Goal: Information Seeking & Learning: Learn about a topic

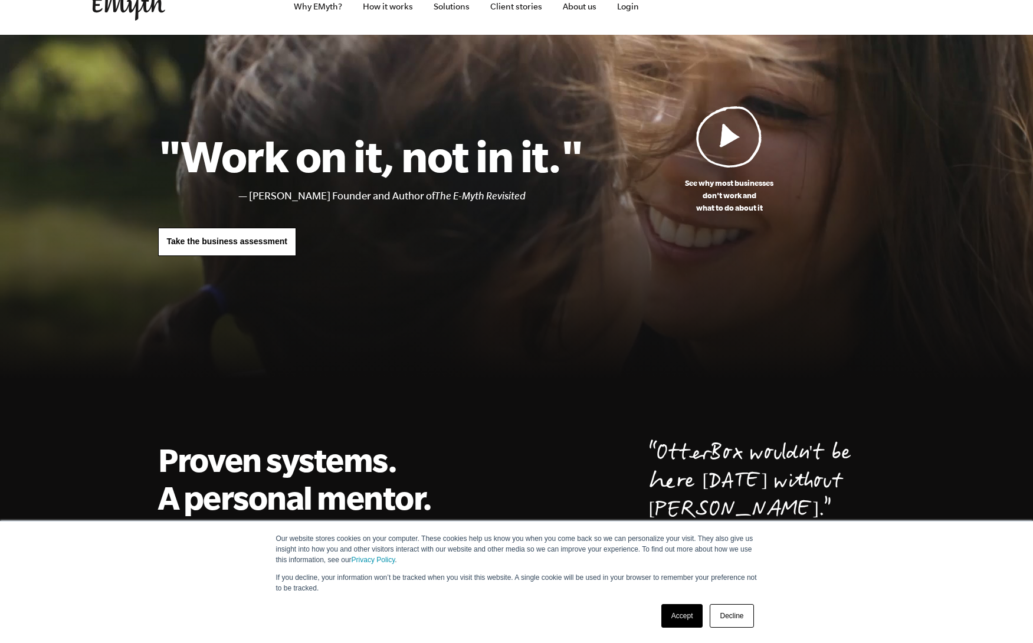
click at [739, 619] on link "Decline" at bounding box center [732, 616] width 44 height 24
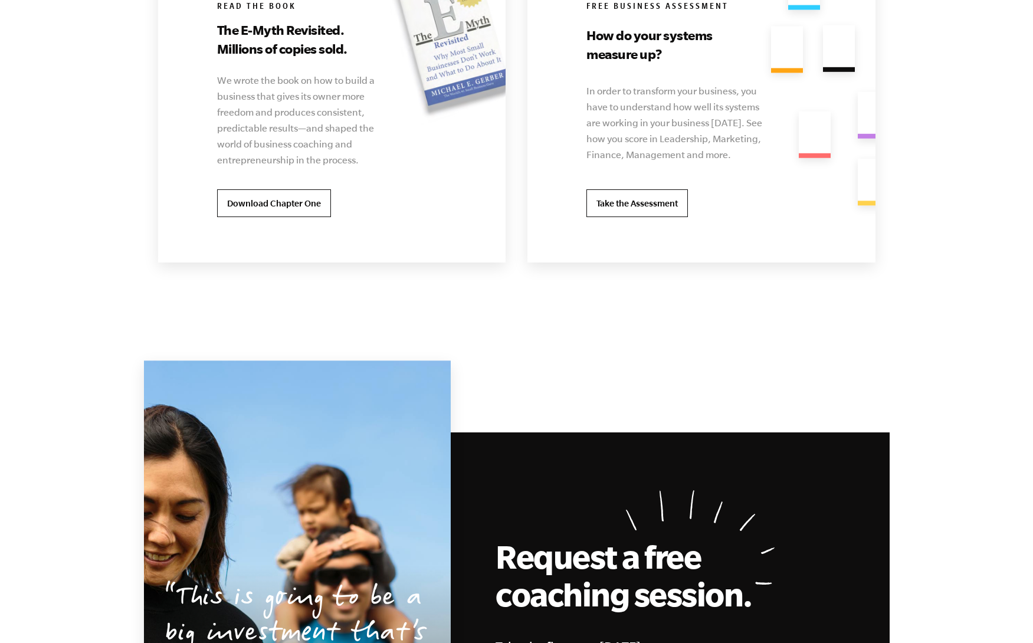
scroll to position [2427, 0]
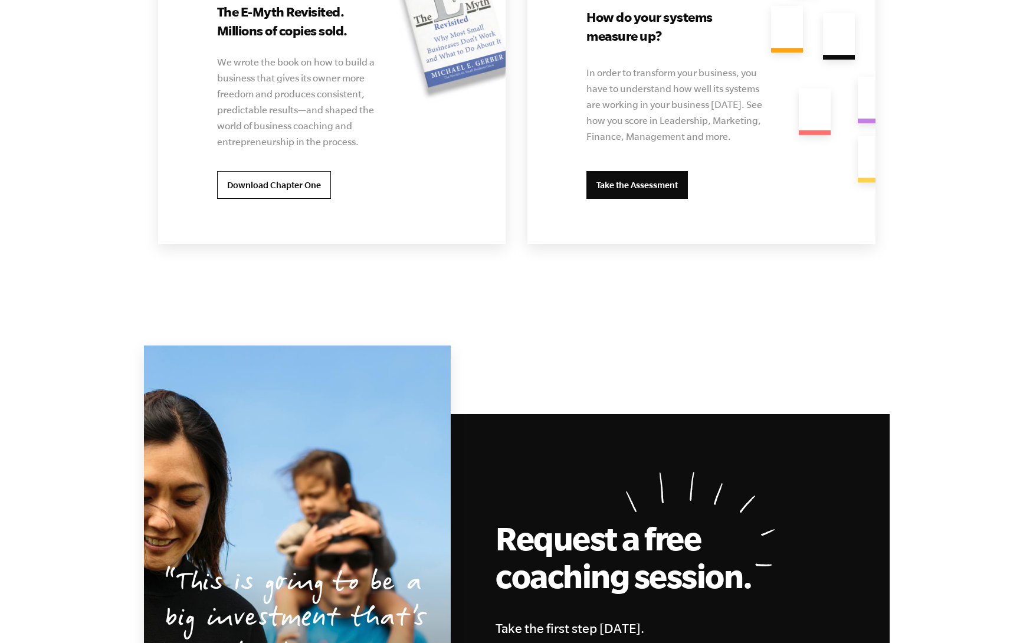
click at [652, 189] on link "Take the Assessment" at bounding box center [636, 185] width 101 height 28
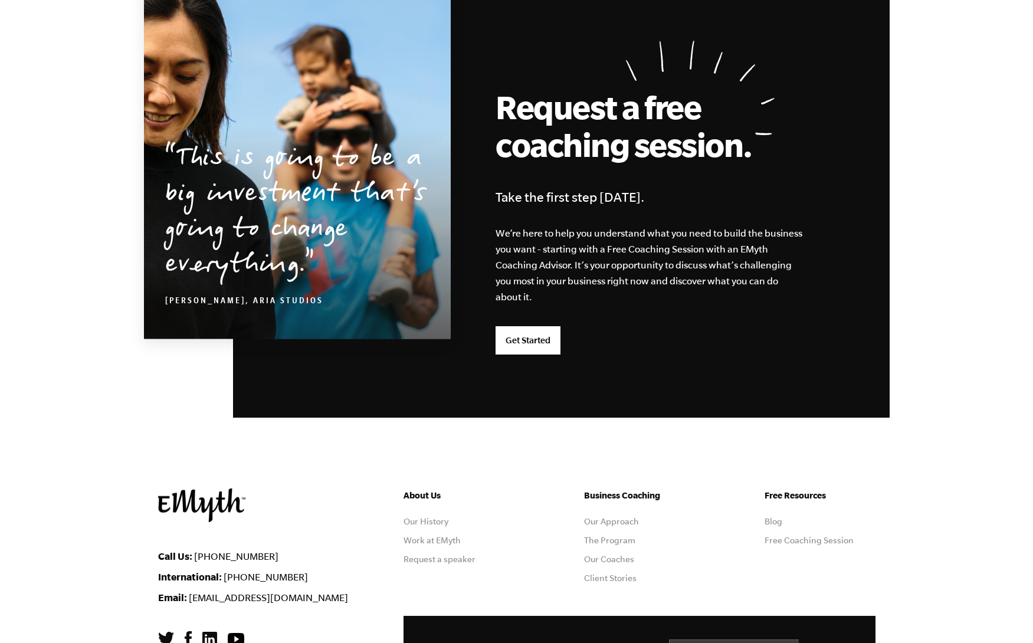
scroll to position [2993, 0]
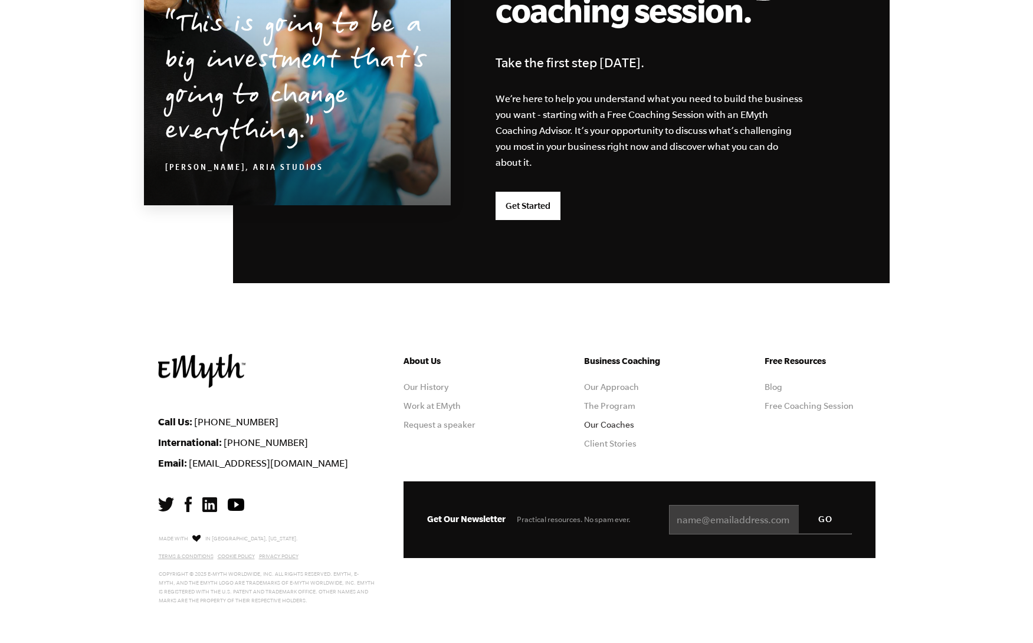
click at [603, 428] on link "Our Coaches" at bounding box center [609, 424] width 50 height 9
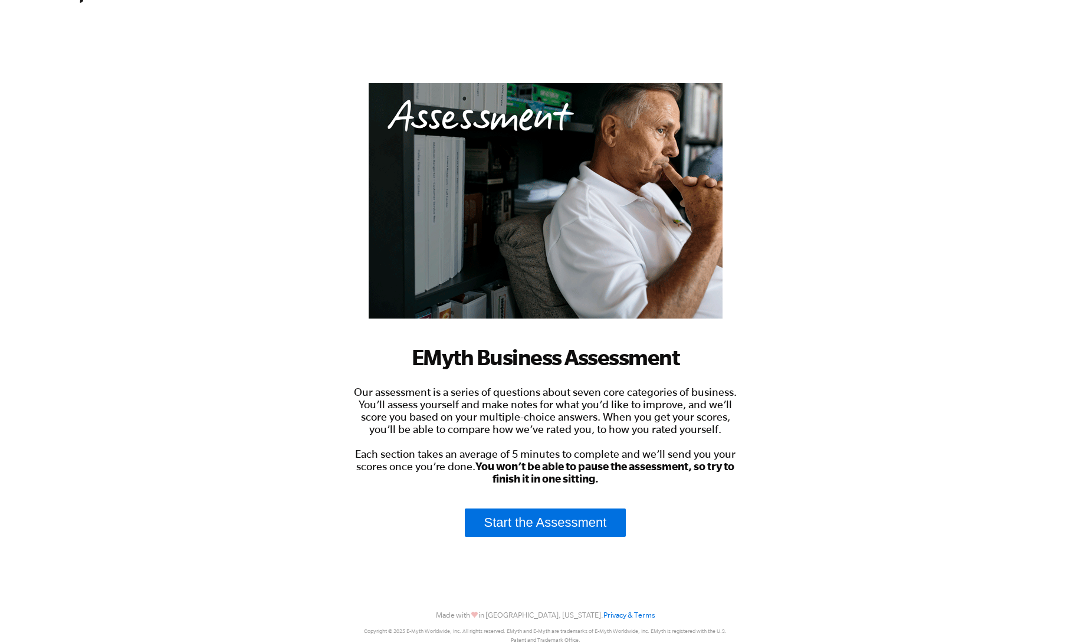
scroll to position [57, 0]
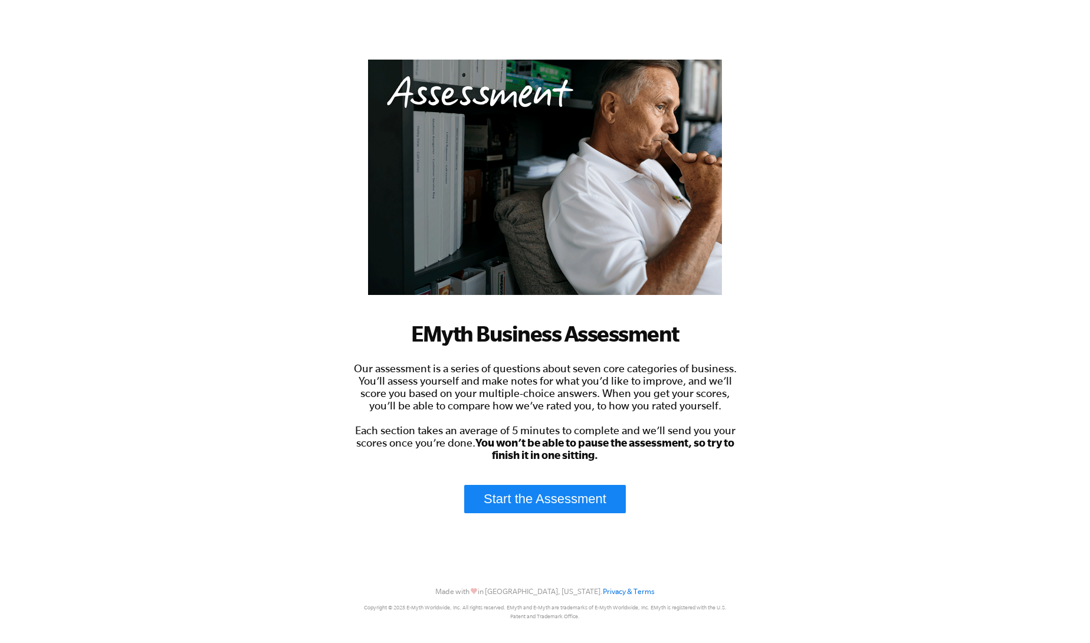
click at [514, 485] on link "Start the Assessment" at bounding box center [545, 499] width 162 height 28
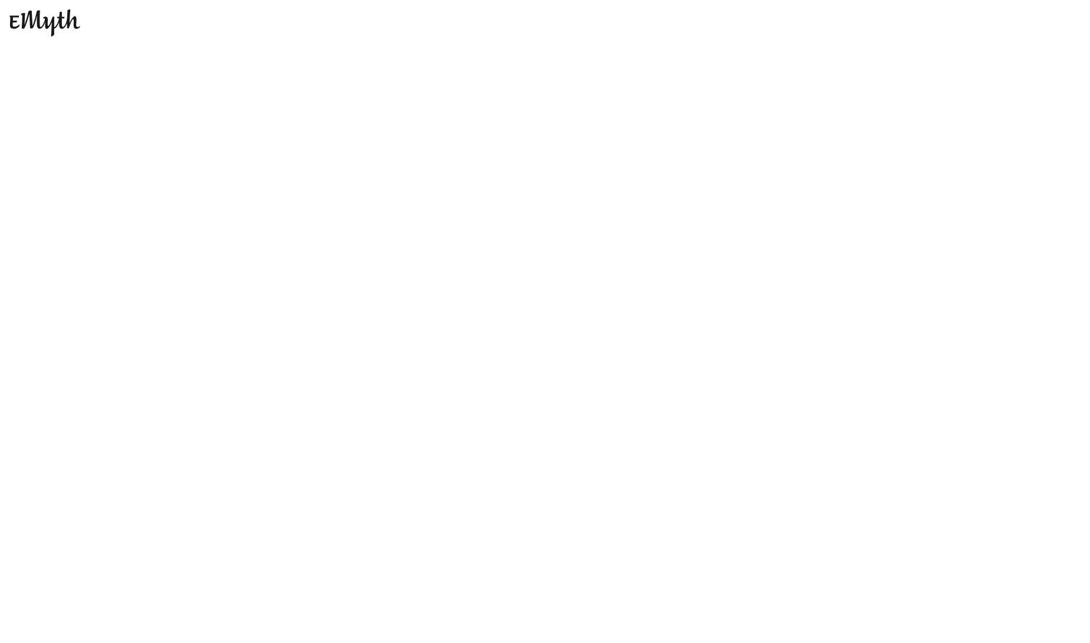
scroll to position [0, 0]
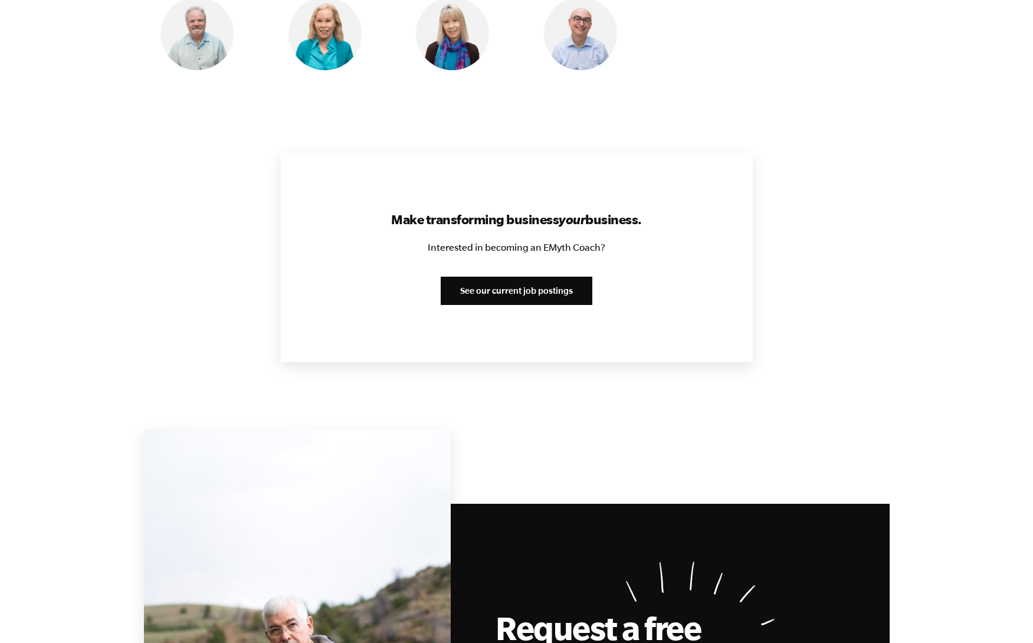
scroll to position [1356, 0]
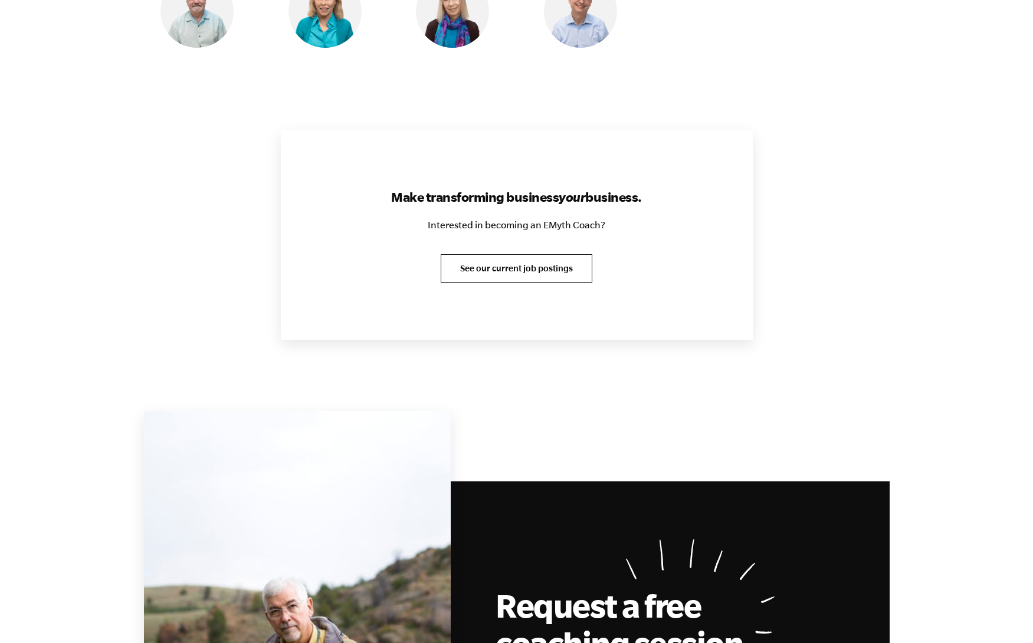
click at [562, 268] on link "See our current job postings" at bounding box center [517, 268] width 152 height 28
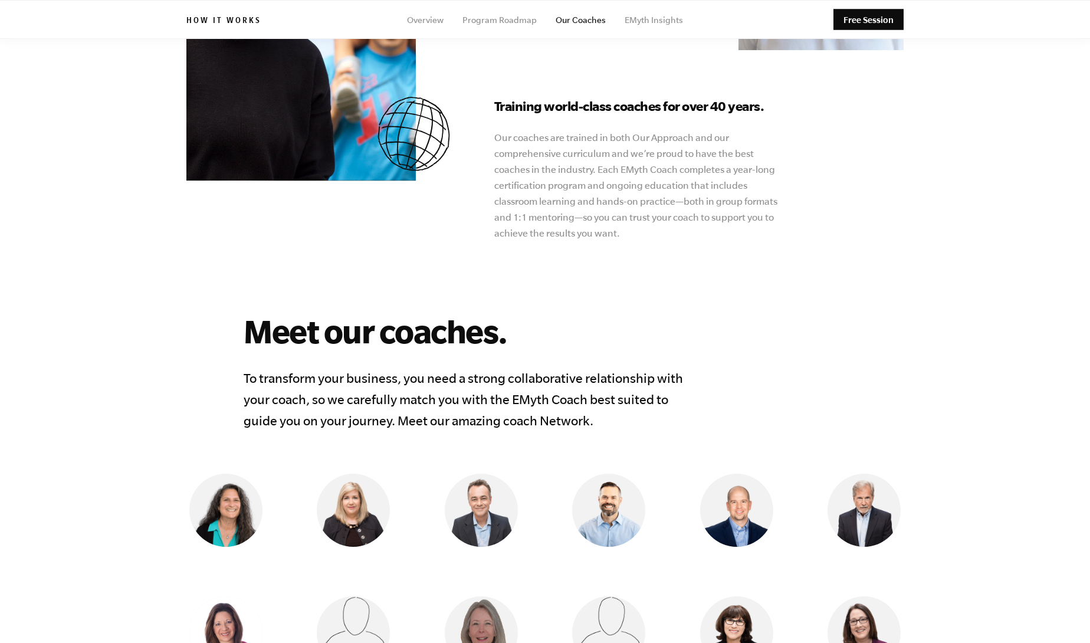
scroll to position [0, 0]
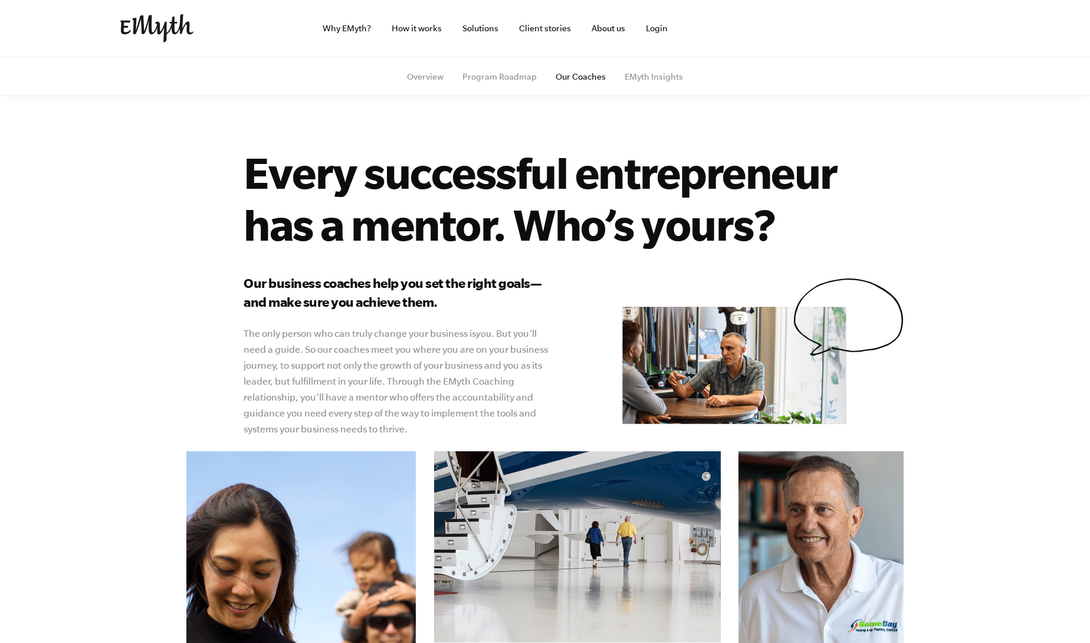
click at [151, 29] on img at bounding box center [156, 28] width 73 height 28
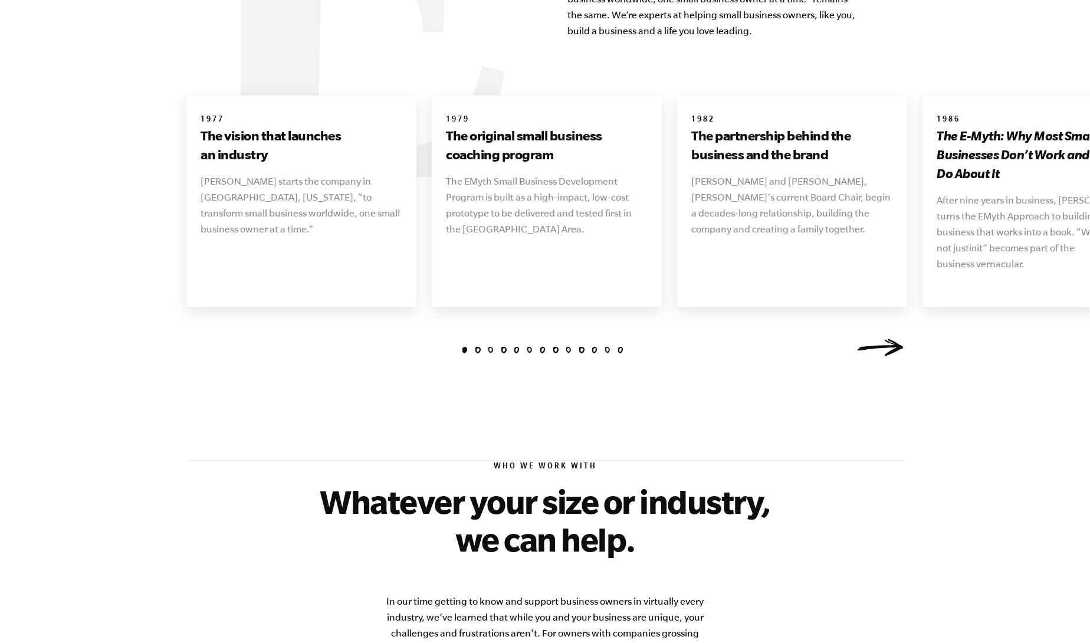
scroll to position [1439, 0]
click at [897, 339] on link "Next" at bounding box center [880, 348] width 47 height 18
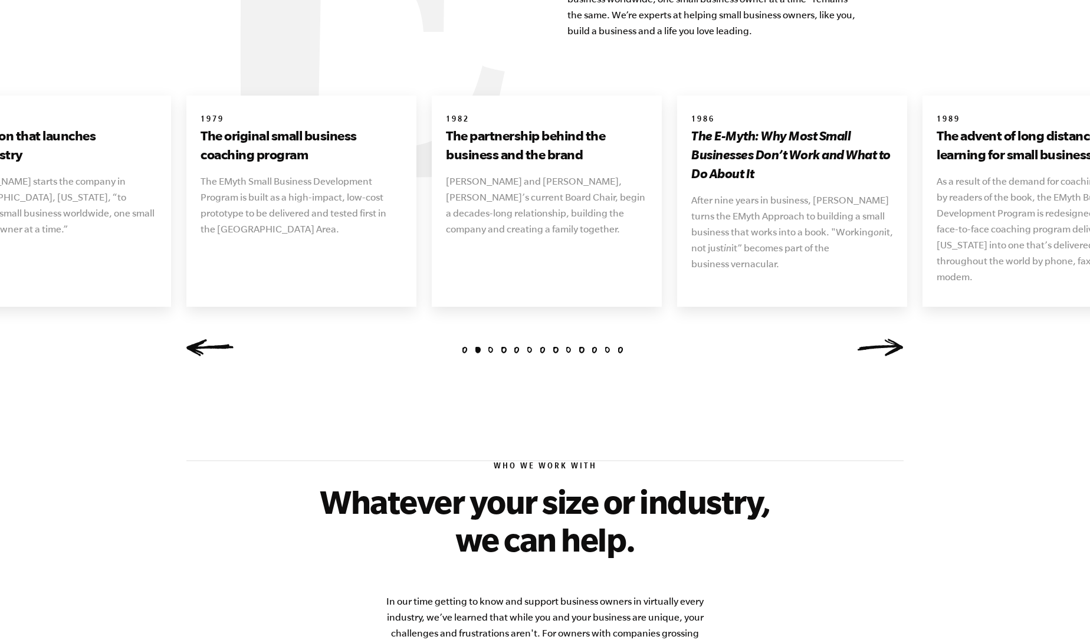
click at [897, 339] on link "Next" at bounding box center [880, 348] width 47 height 18
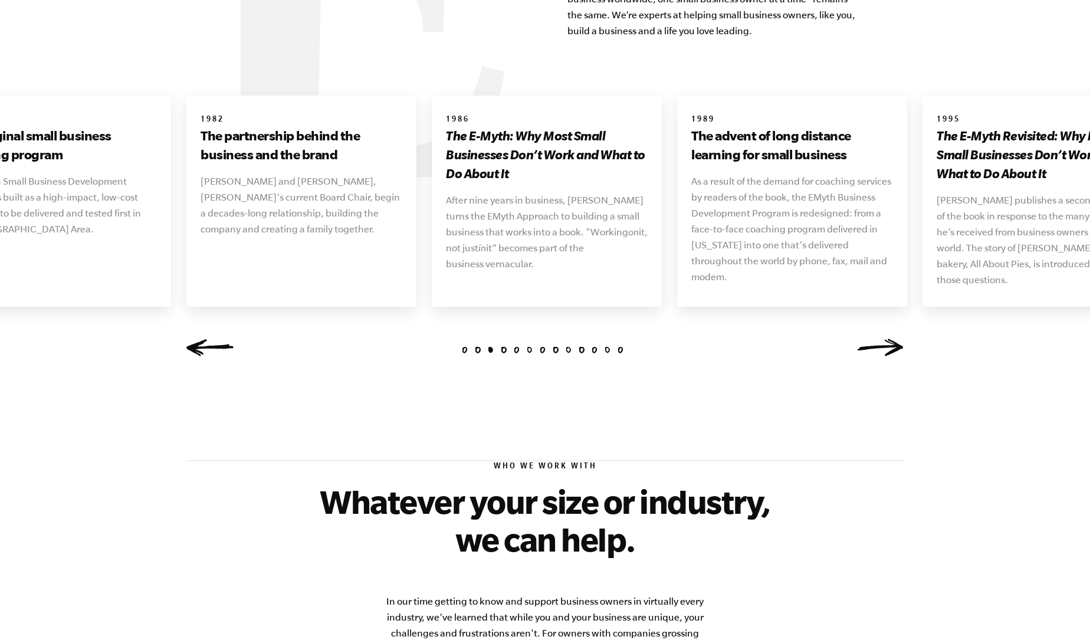
click at [897, 339] on link "Next" at bounding box center [880, 348] width 47 height 18
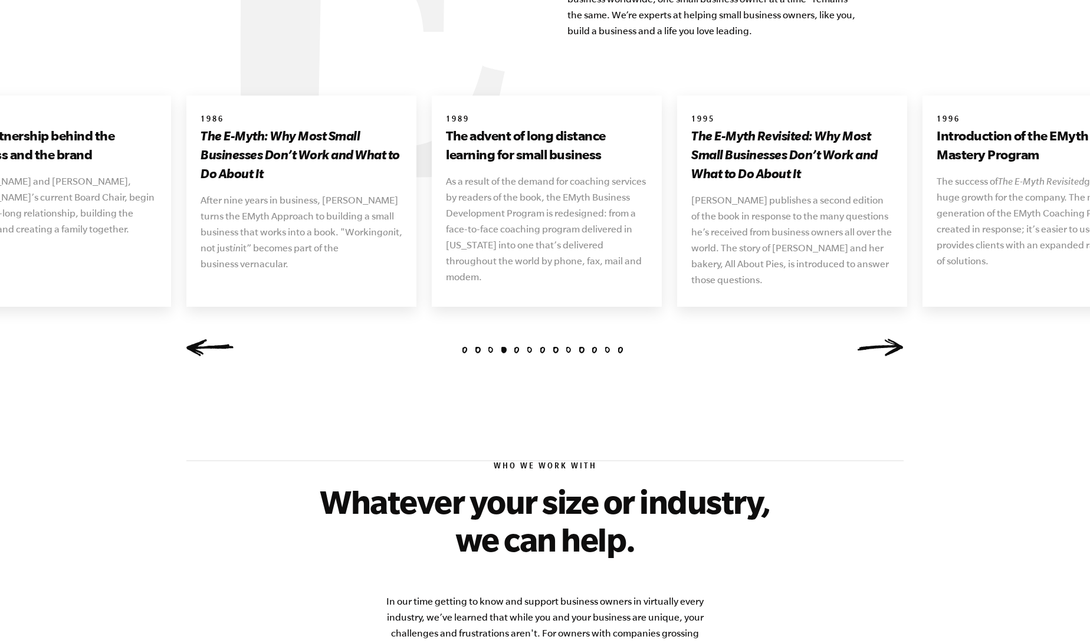
click at [897, 339] on link "Next" at bounding box center [880, 348] width 47 height 18
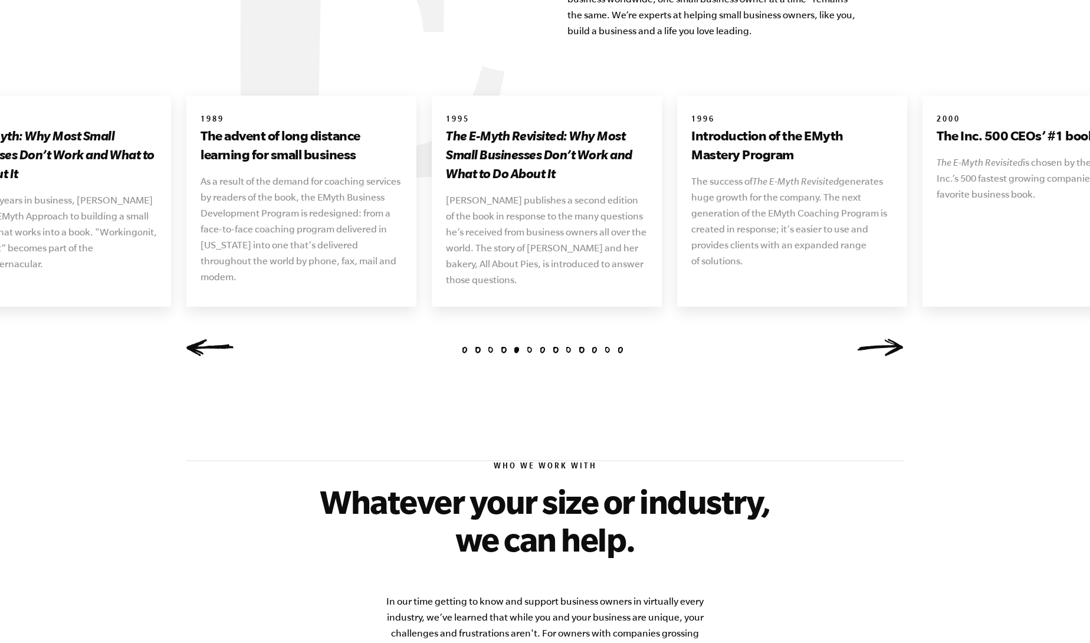
click at [199, 339] on link "Previous" at bounding box center [209, 348] width 47 height 18
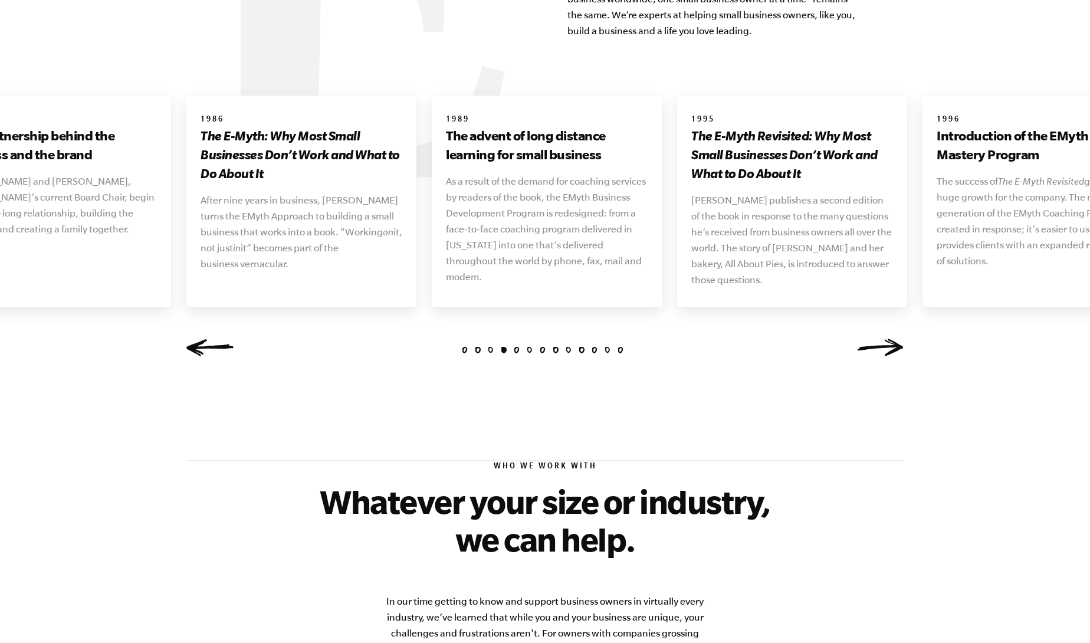
click at [875, 339] on link "Next" at bounding box center [880, 348] width 47 height 18
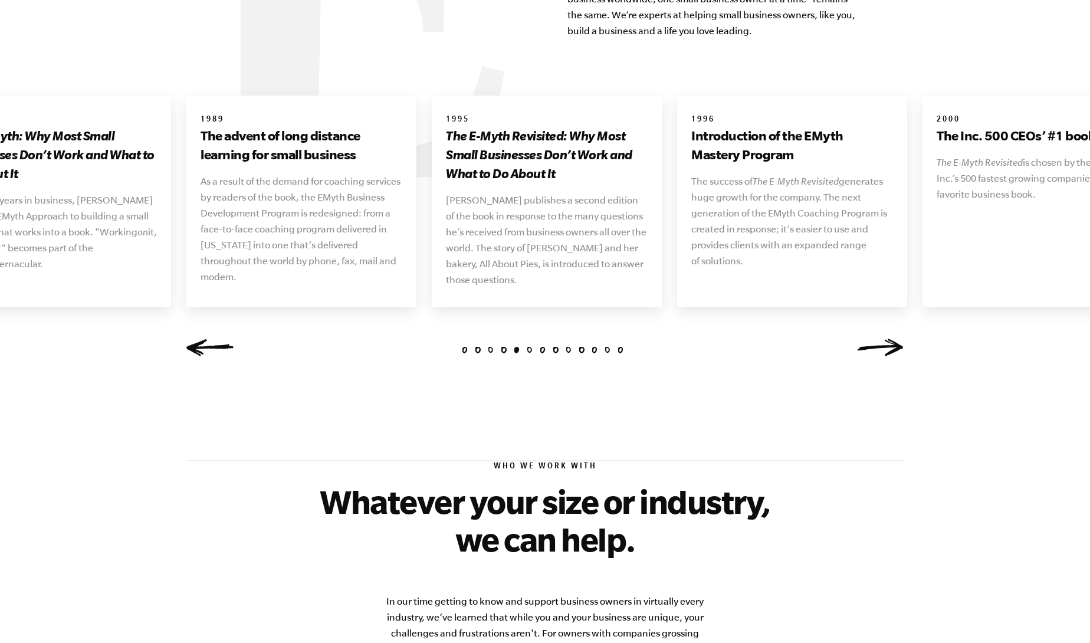
click at [875, 339] on link "Next" at bounding box center [880, 348] width 47 height 18
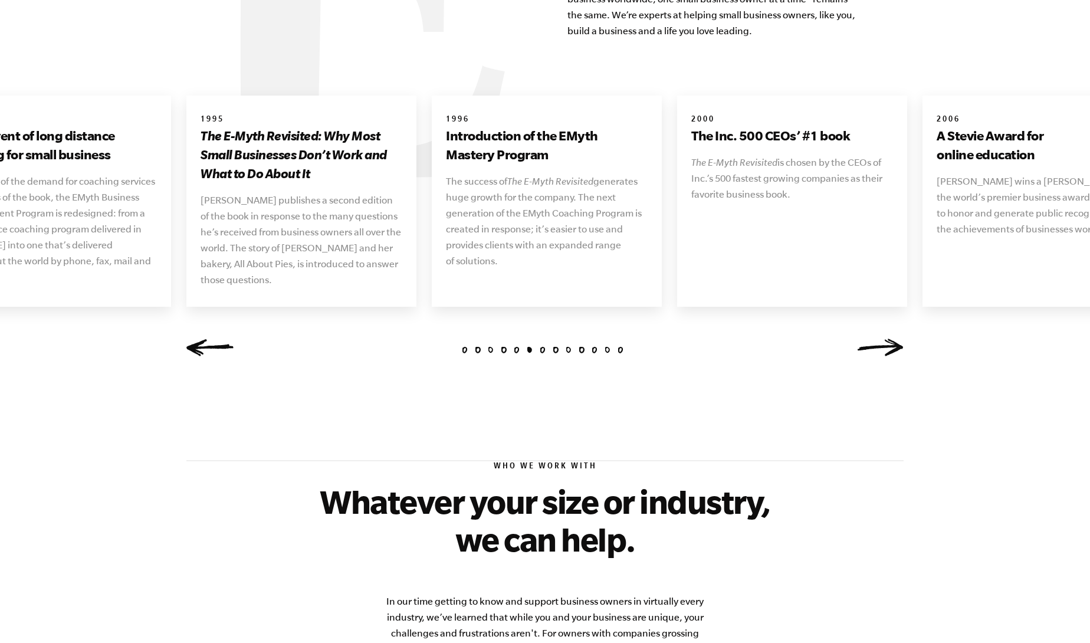
click at [875, 339] on link "Next" at bounding box center [880, 348] width 47 height 18
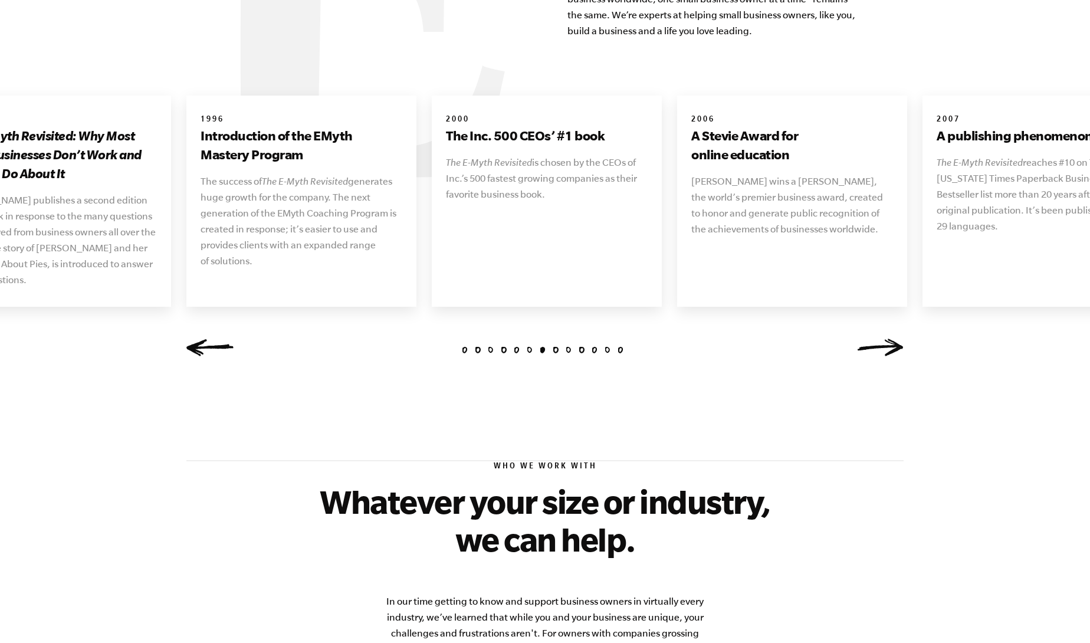
click at [875, 339] on link "Next" at bounding box center [880, 348] width 47 height 18
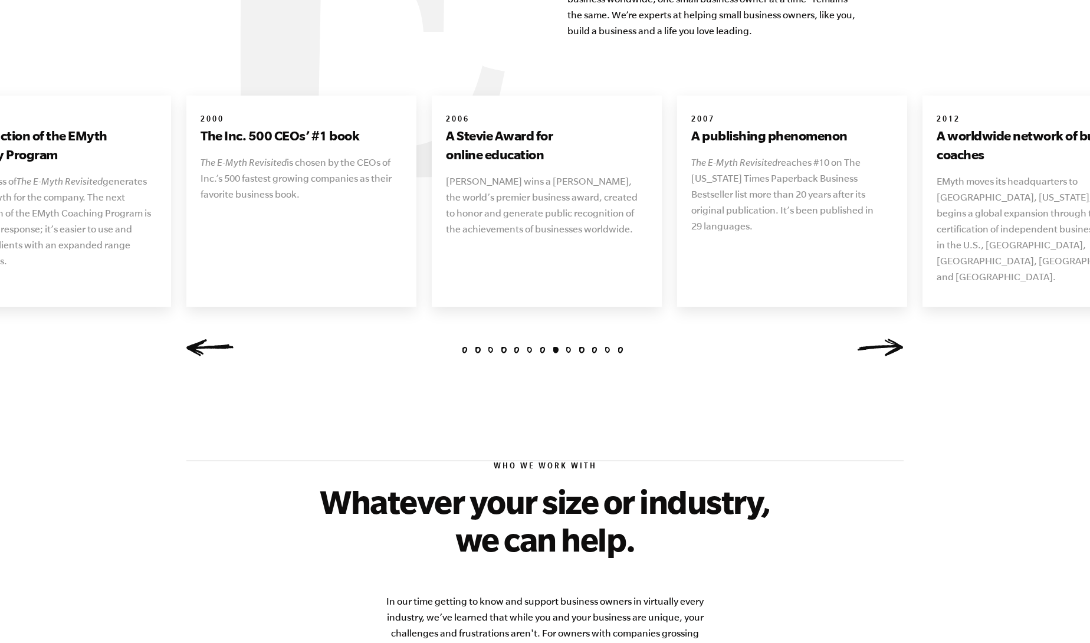
click at [875, 339] on link "Next" at bounding box center [880, 348] width 47 height 18
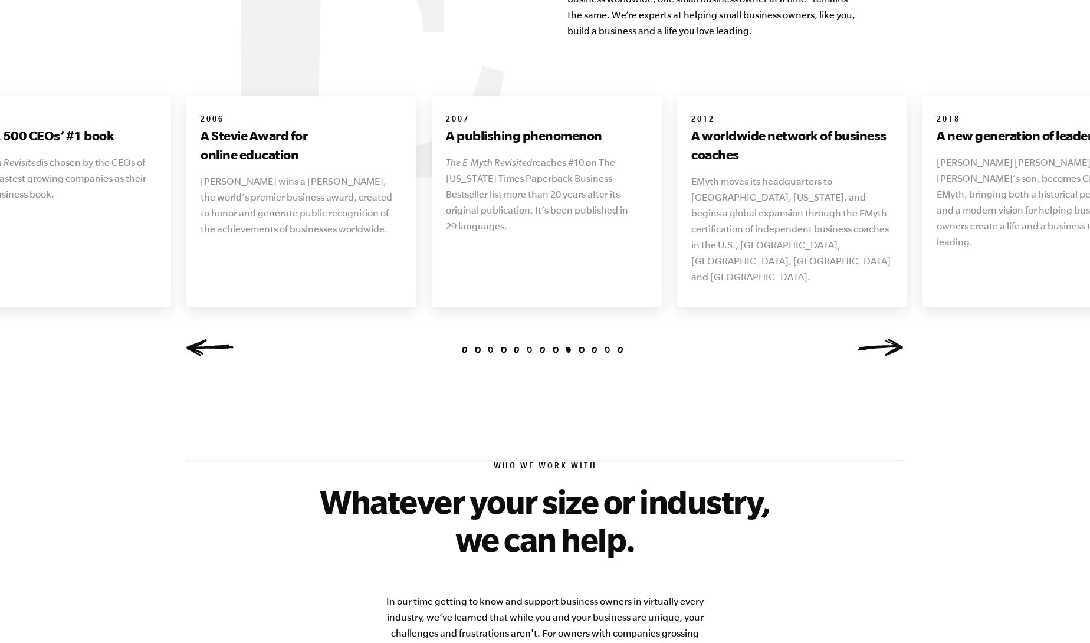
click at [875, 339] on link "Next" at bounding box center [880, 348] width 47 height 18
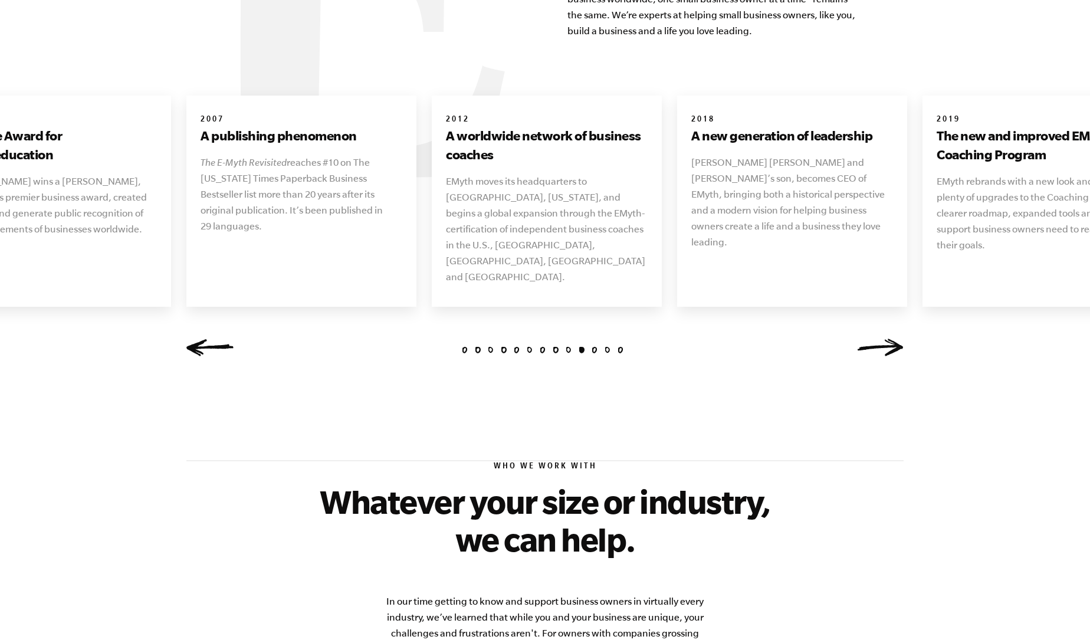
click at [875, 339] on link "Next" at bounding box center [880, 348] width 47 height 18
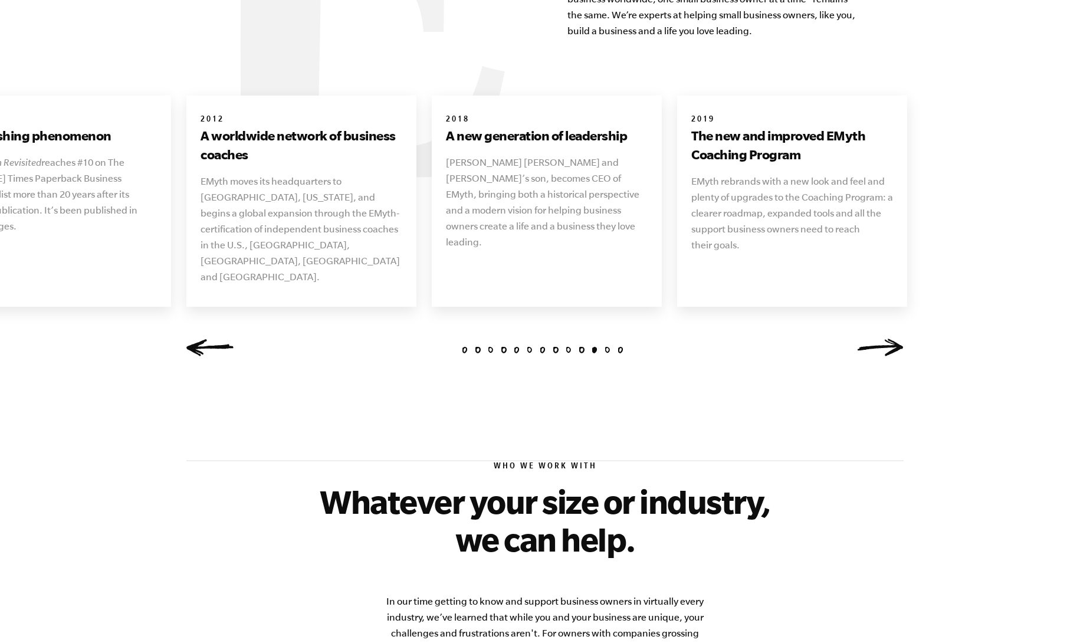
click at [880, 339] on link "Next" at bounding box center [880, 348] width 47 height 18
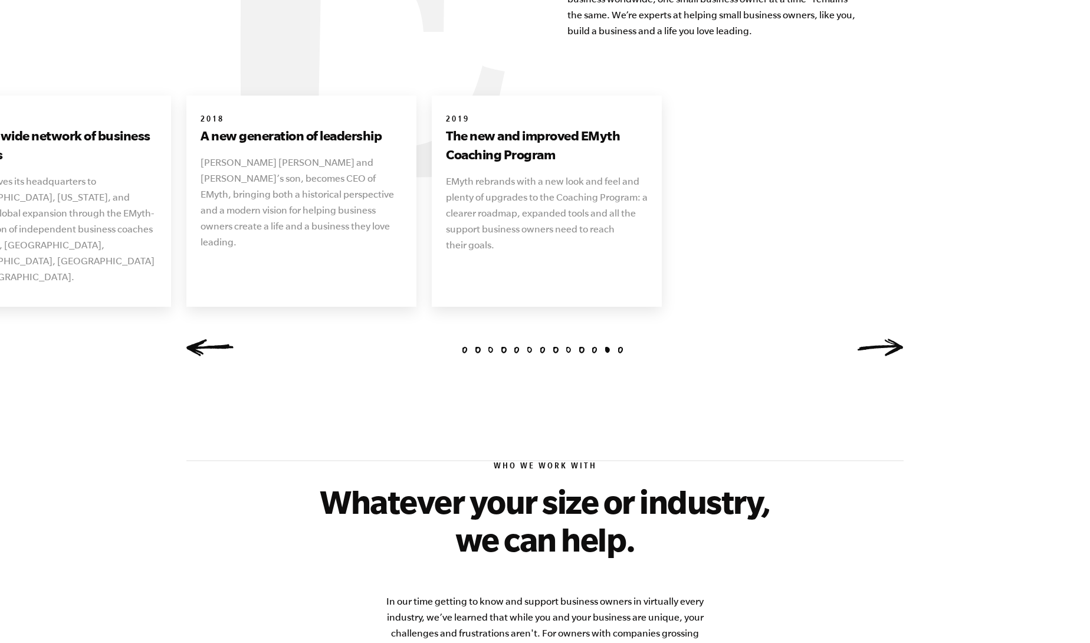
click at [880, 339] on link "Next" at bounding box center [880, 348] width 47 height 18
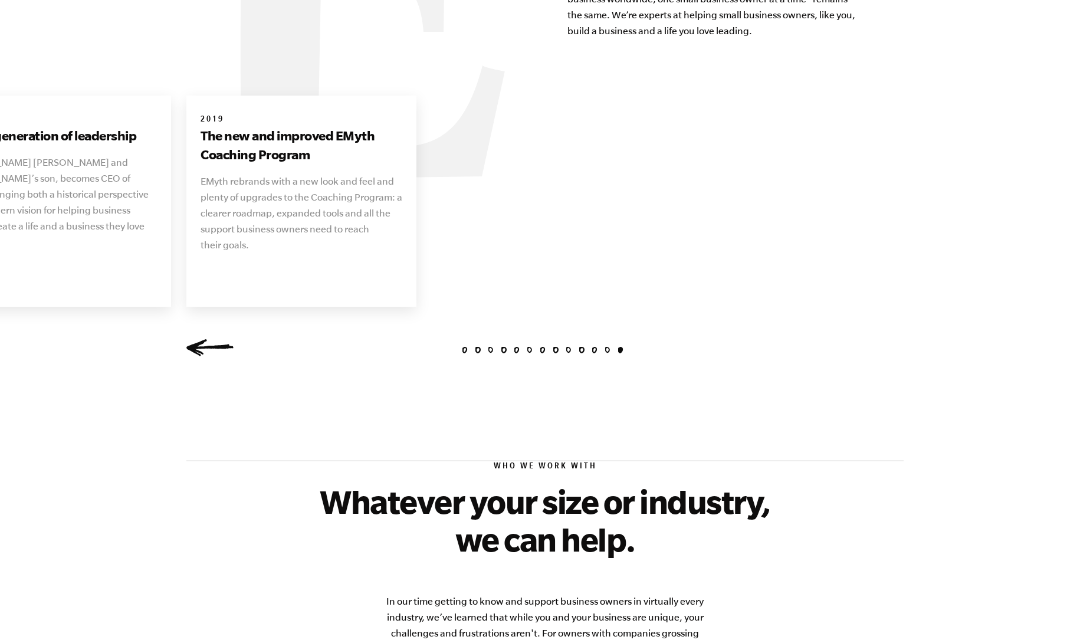
click at [192, 339] on link "Previous" at bounding box center [209, 348] width 47 height 18
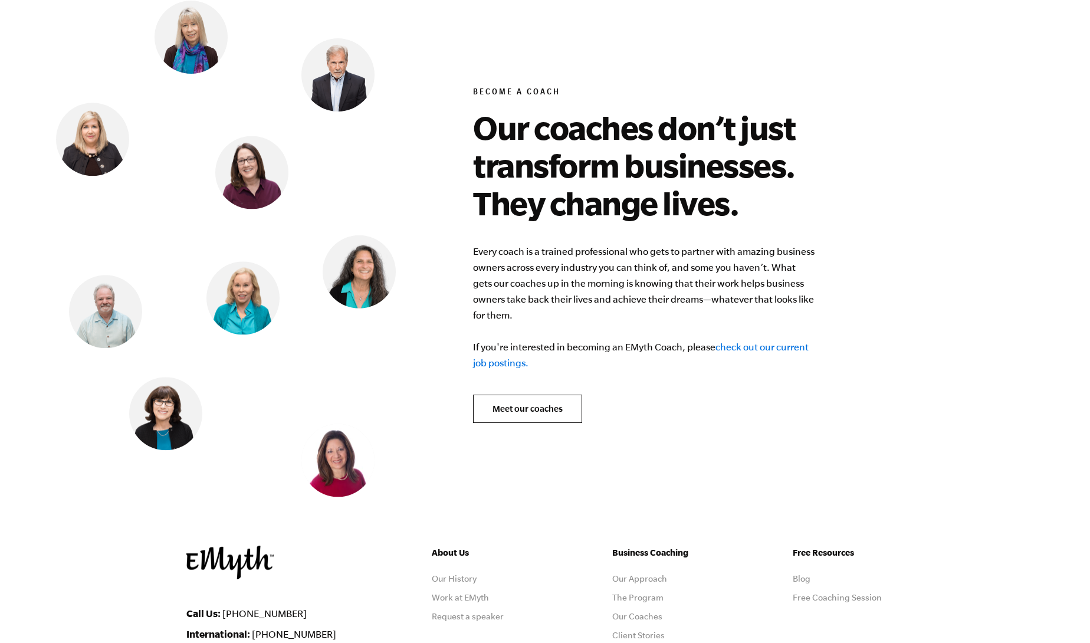
scroll to position [4607, 0]
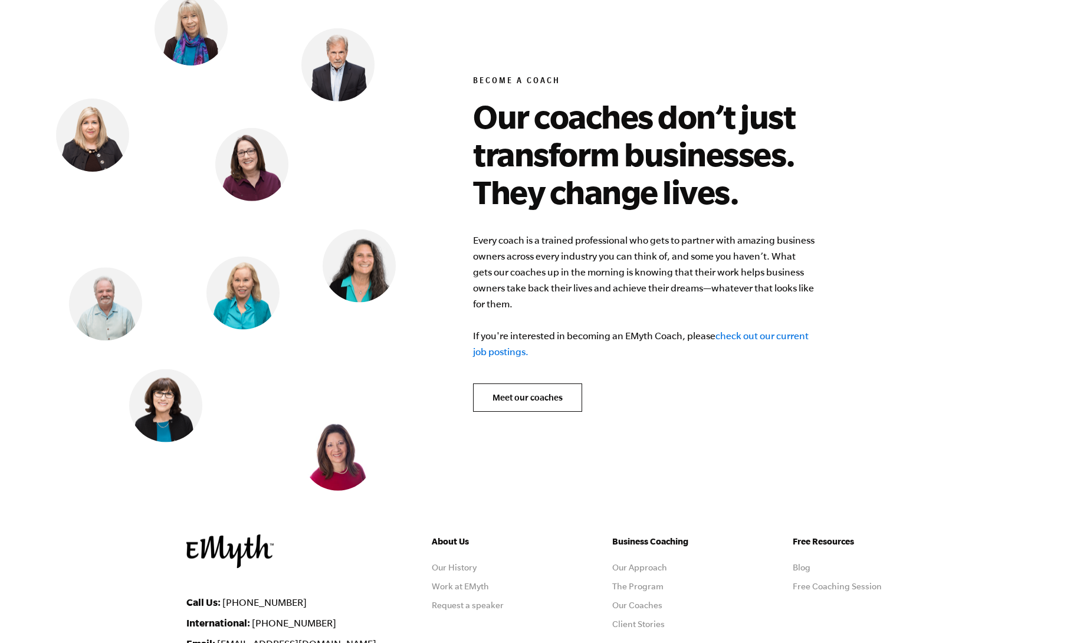
click at [499, 336] on link "check out our current job postings." at bounding box center [641, 343] width 336 height 27
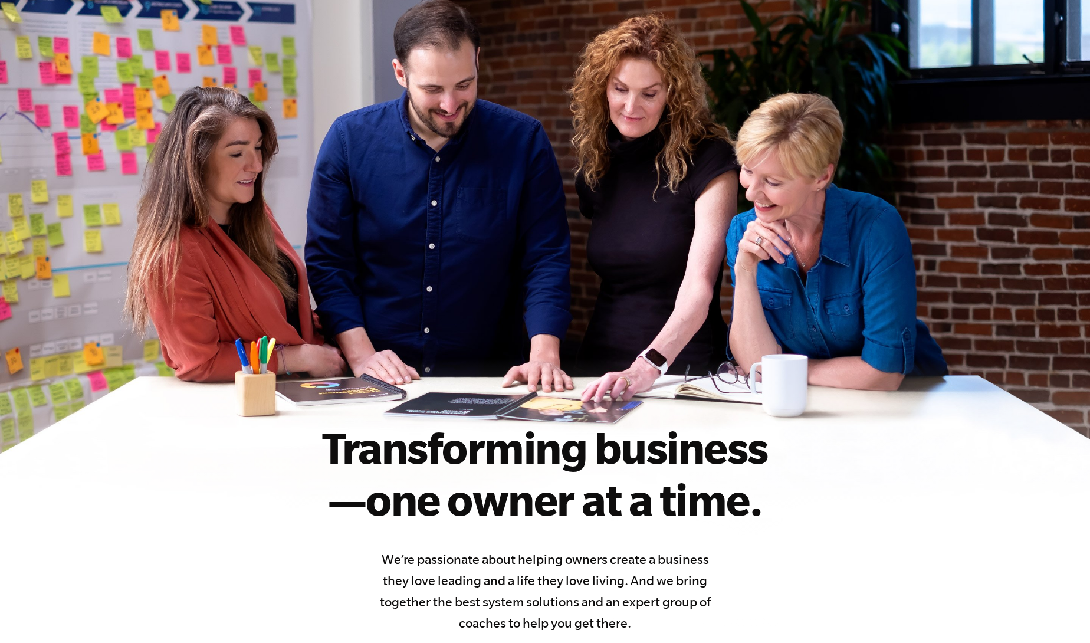
scroll to position [0, 0]
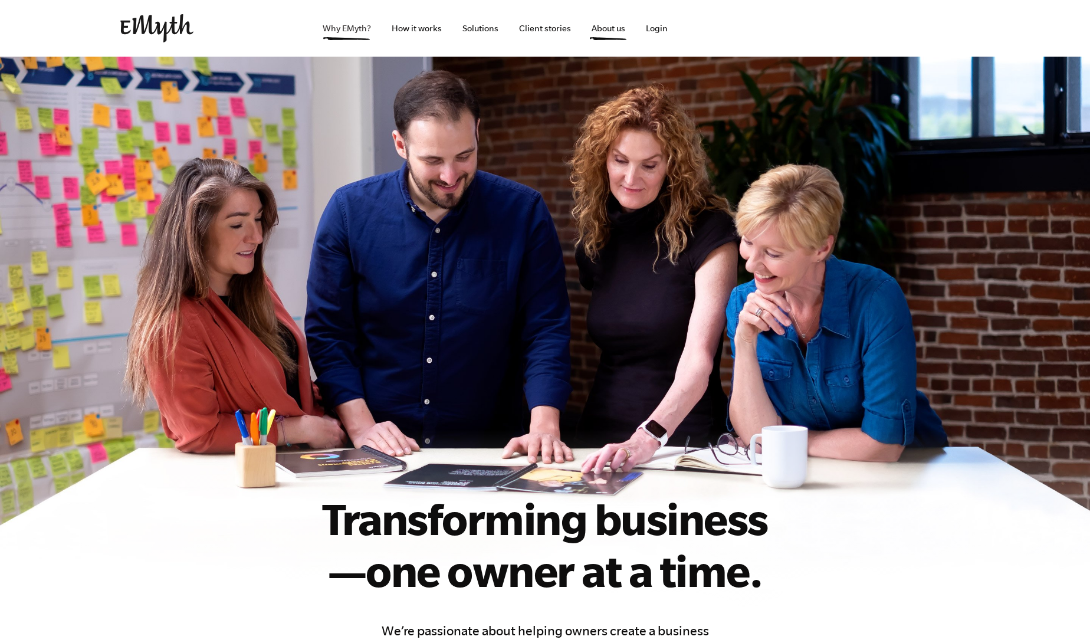
click at [355, 31] on link "Why EMyth?" at bounding box center [346, 28] width 67 height 57
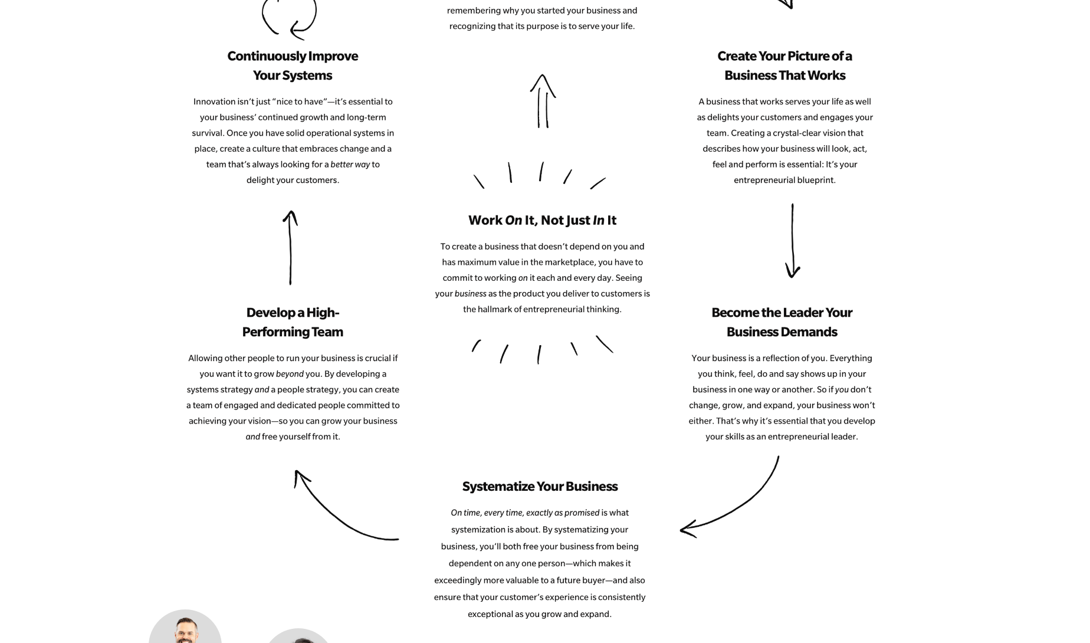
scroll to position [1513, 0]
